Goal: Task Accomplishment & Management: Manage account settings

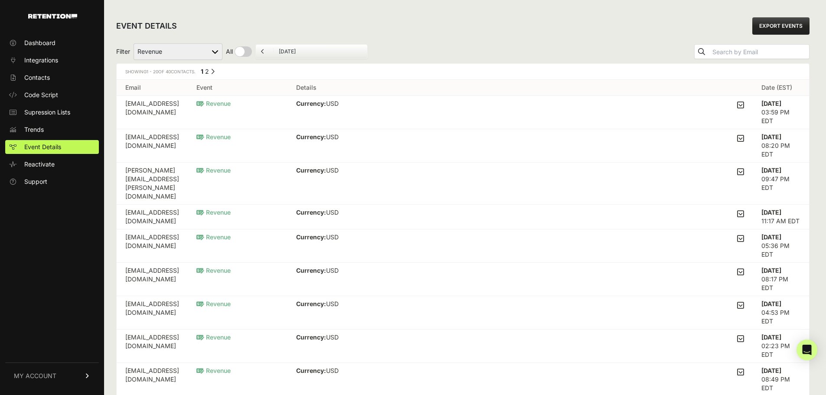
click at [56, 377] on link "MY ACCOUNT" at bounding box center [52, 376] width 94 height 26
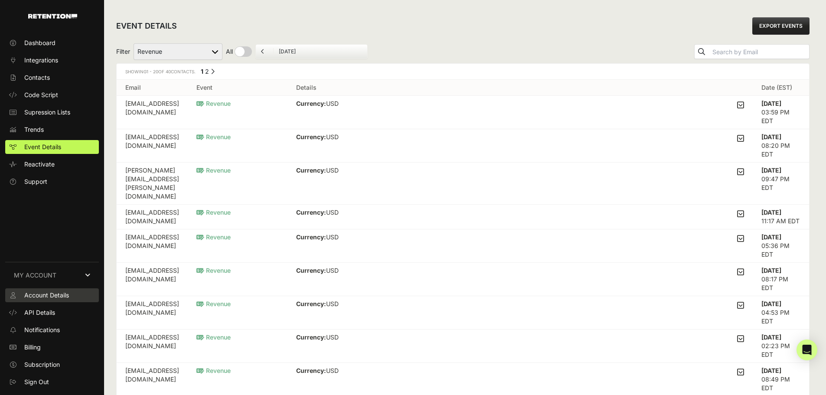
click at [63, 296] on span "Account Details" at bounding box center [46, 295] width 45 height 9
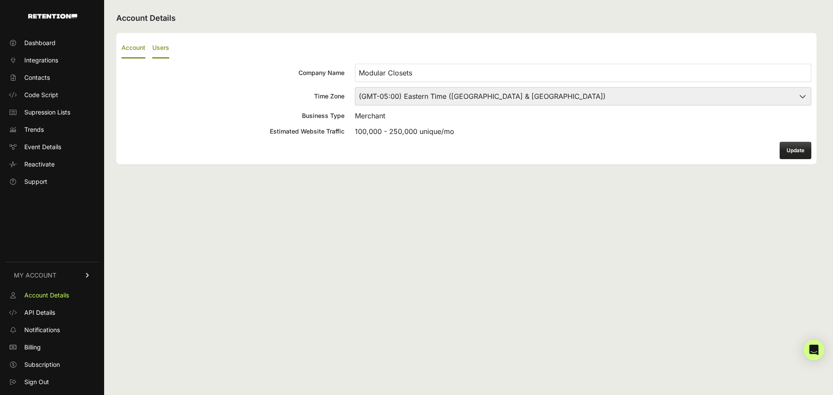
click at [166, 46] on label "Users" at bounding box center [160, 48] width 17 height 20
click at [0, 0] on input "Users" at bounding box center [0, 0] width 0 height 0
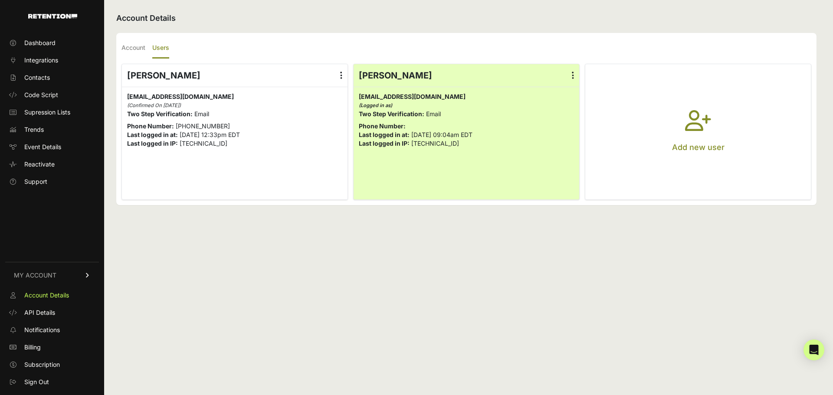
click at [660, 129] on button "Add new user" at bounding box center [698, 131] width 226 height 135
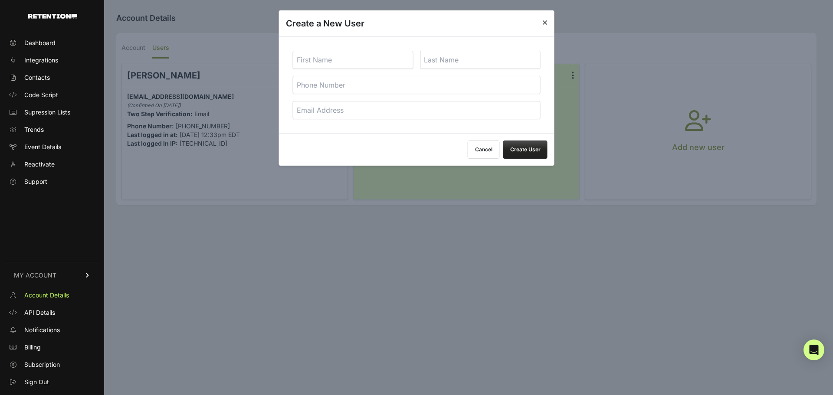
click at [383, 62] on input "text" at bounding box center [353, 60] width 121 height 18
type input "Eta"
type input "[PERSON_NAME]"
click at [382, 113] on input "email" at bounding box center [417, 110] width 248 height 18
type input "[EMAIL_ADDRESS][DOMAIN_NAME]"
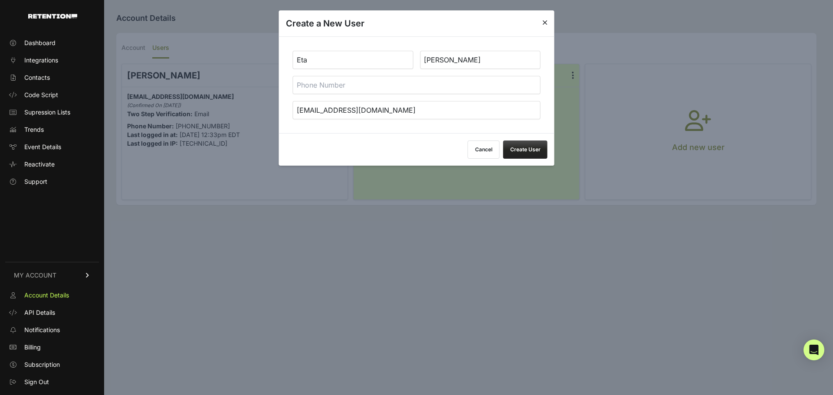
click at [526, 150] on button "Create User" at bounding box center [525, 150] width 44 height 18
